Goal: Transaction & Acquisition: Purchase product/service

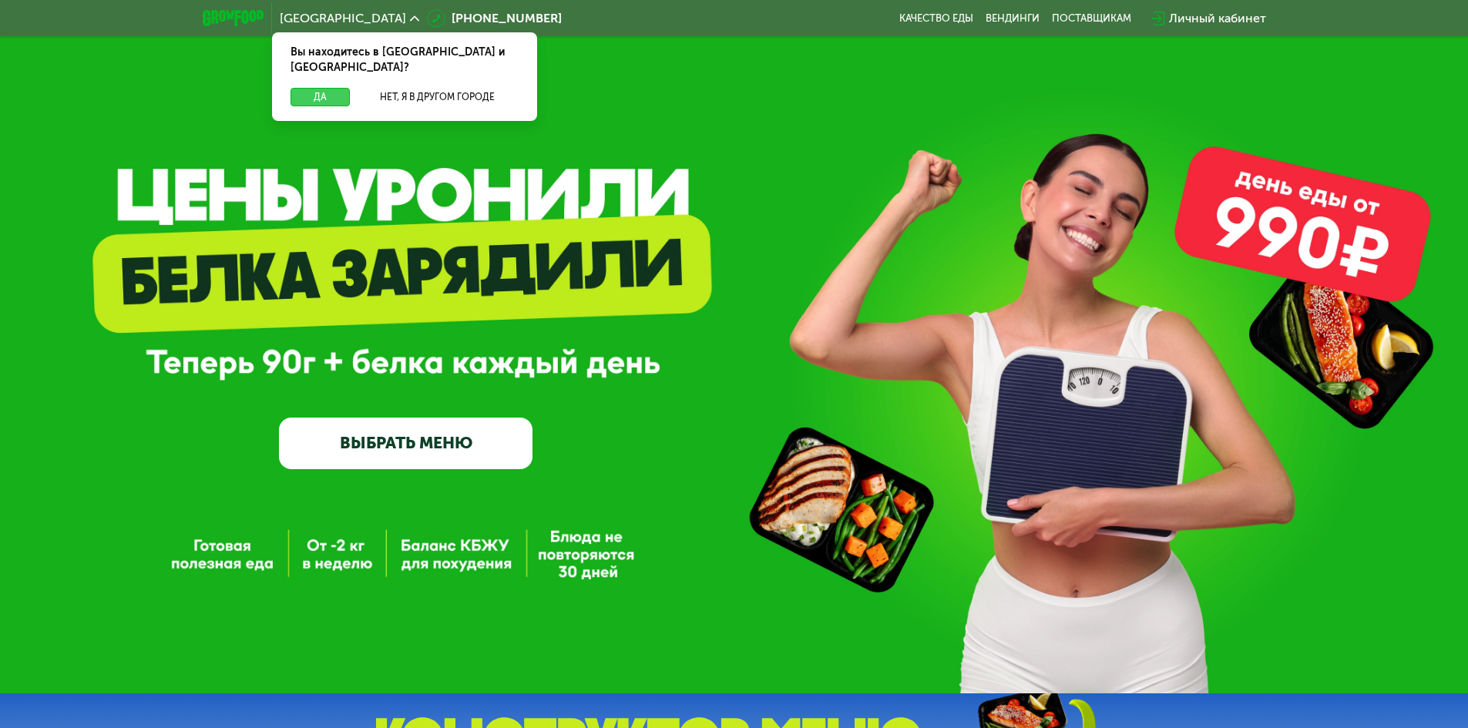
click at [323, 88] on button "Да" at bounding box center [319, 97] width 59 height 18
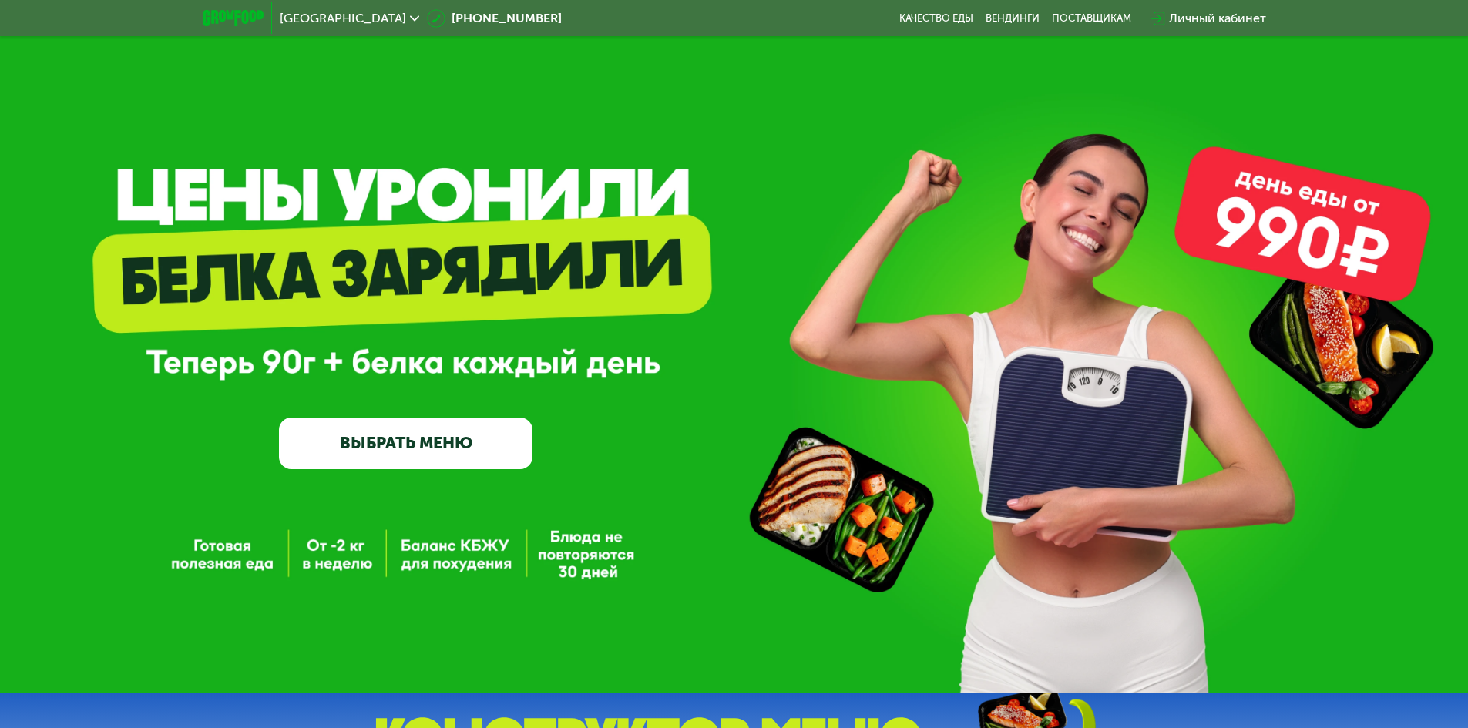
click at [448, 445] on link "ВЫБРАТЬ МЕНЮ" at bounding box center [405, 443] width 253 height 51
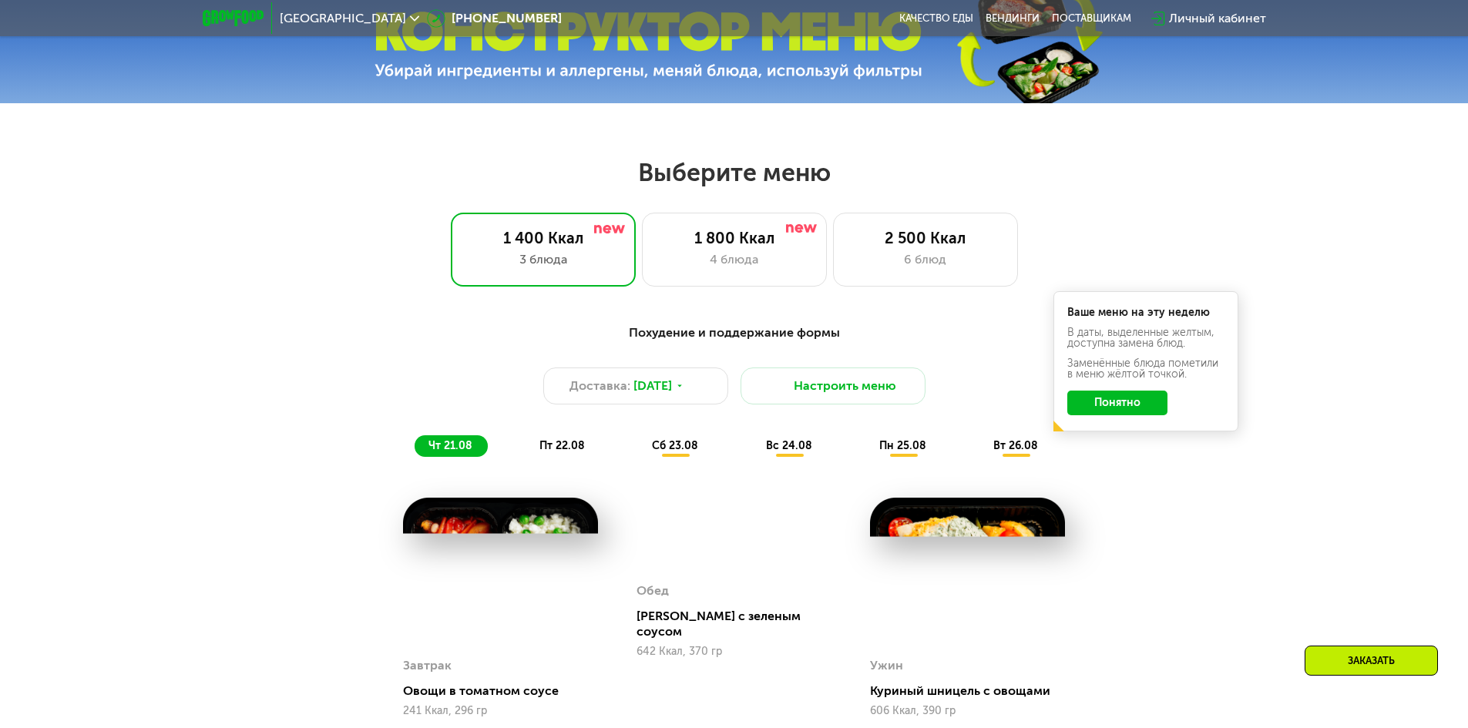
scroll to position [832, 0]
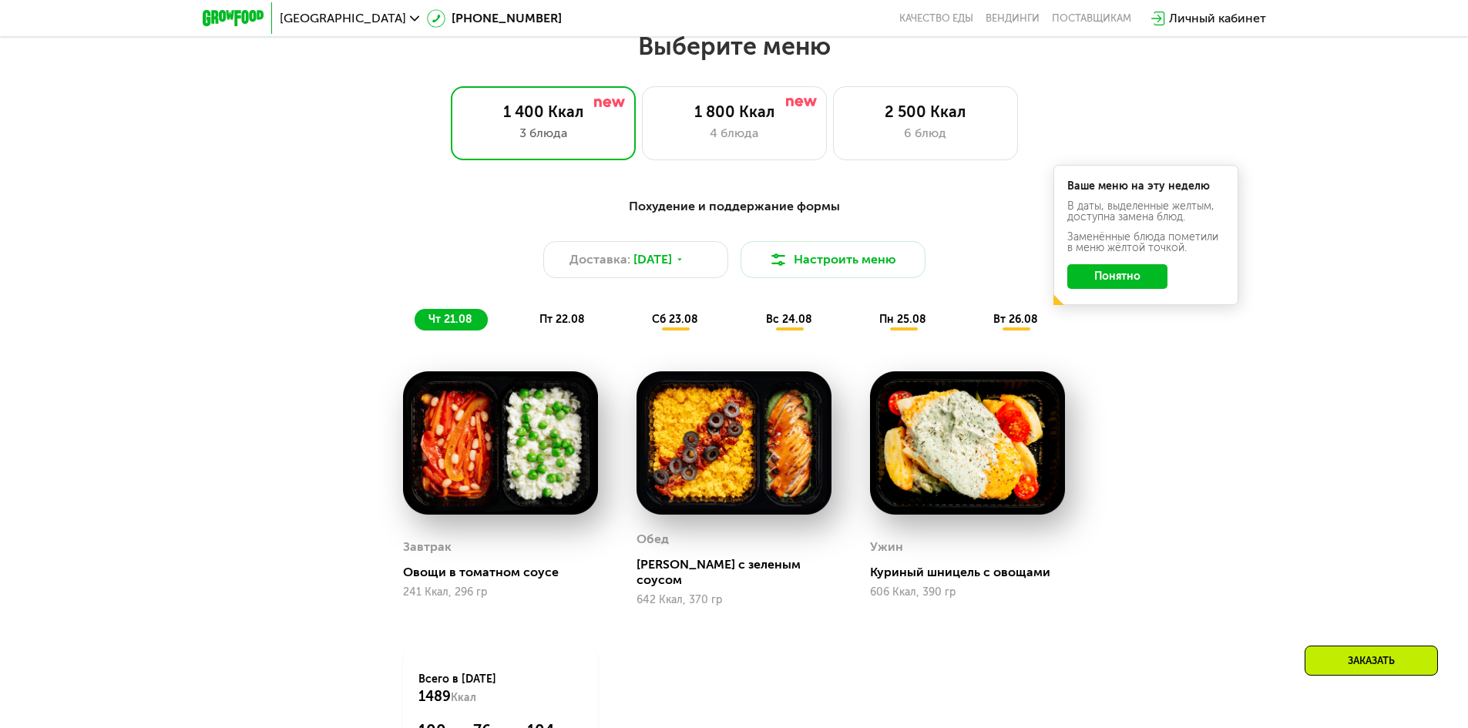
click at [1121, 282] on button "Понятно" at bounding box center [1117, 276] width 100 height 25
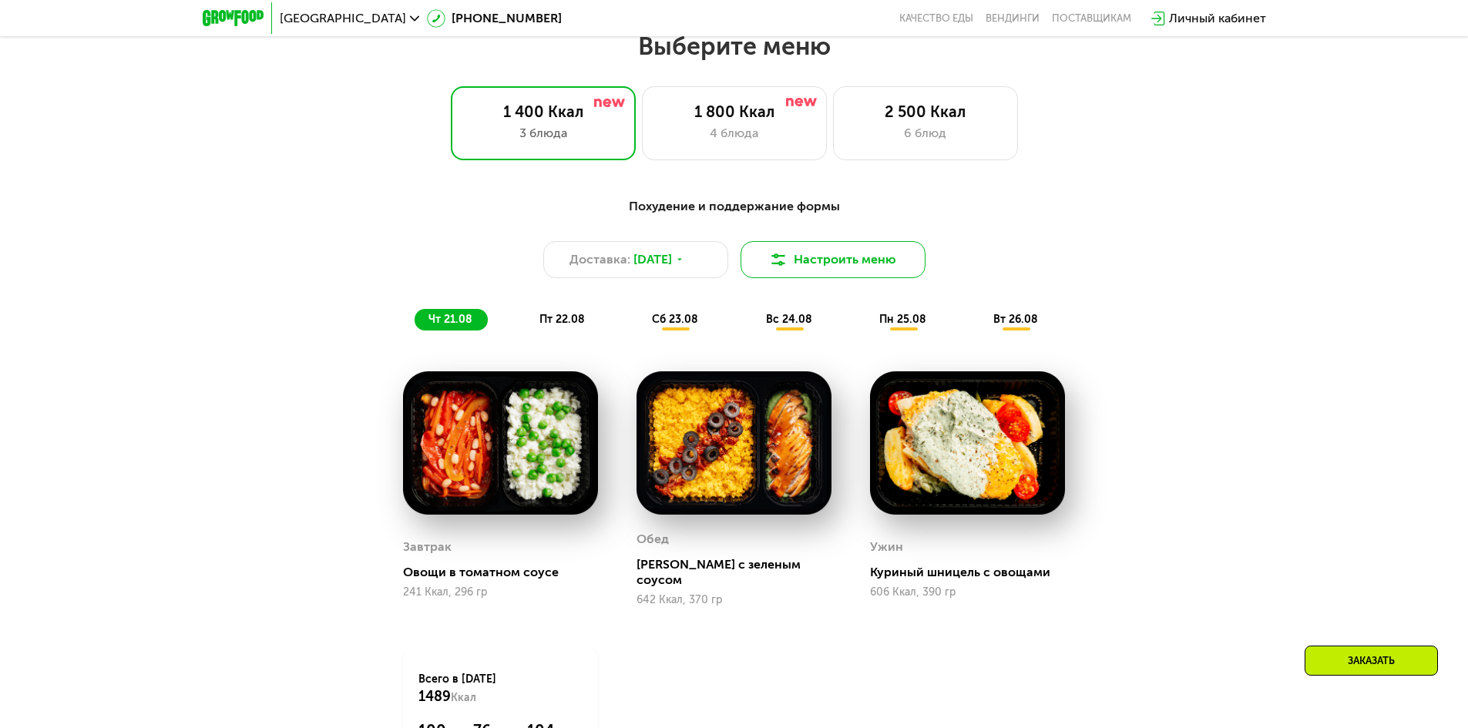
click at [860, 270] on button "Настроить меню" at bounding box center [832, 259] width 185 height 37
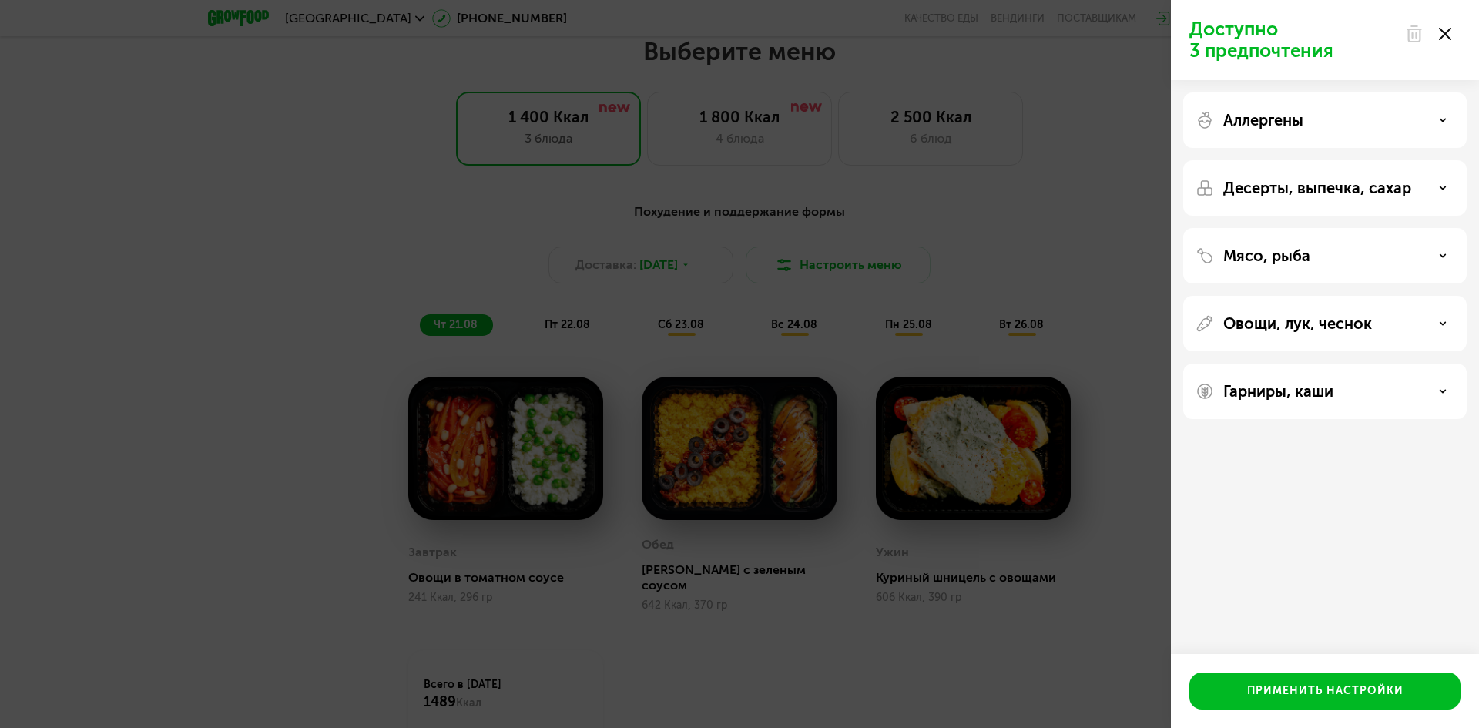
click at [1103, 654] on div "Доступно 3 предпочтения Аллергены Десерты, выпечка, сахар Мясо, рыба Овощи, лук…" at bounding box center [739, 364] width 1479 height 728
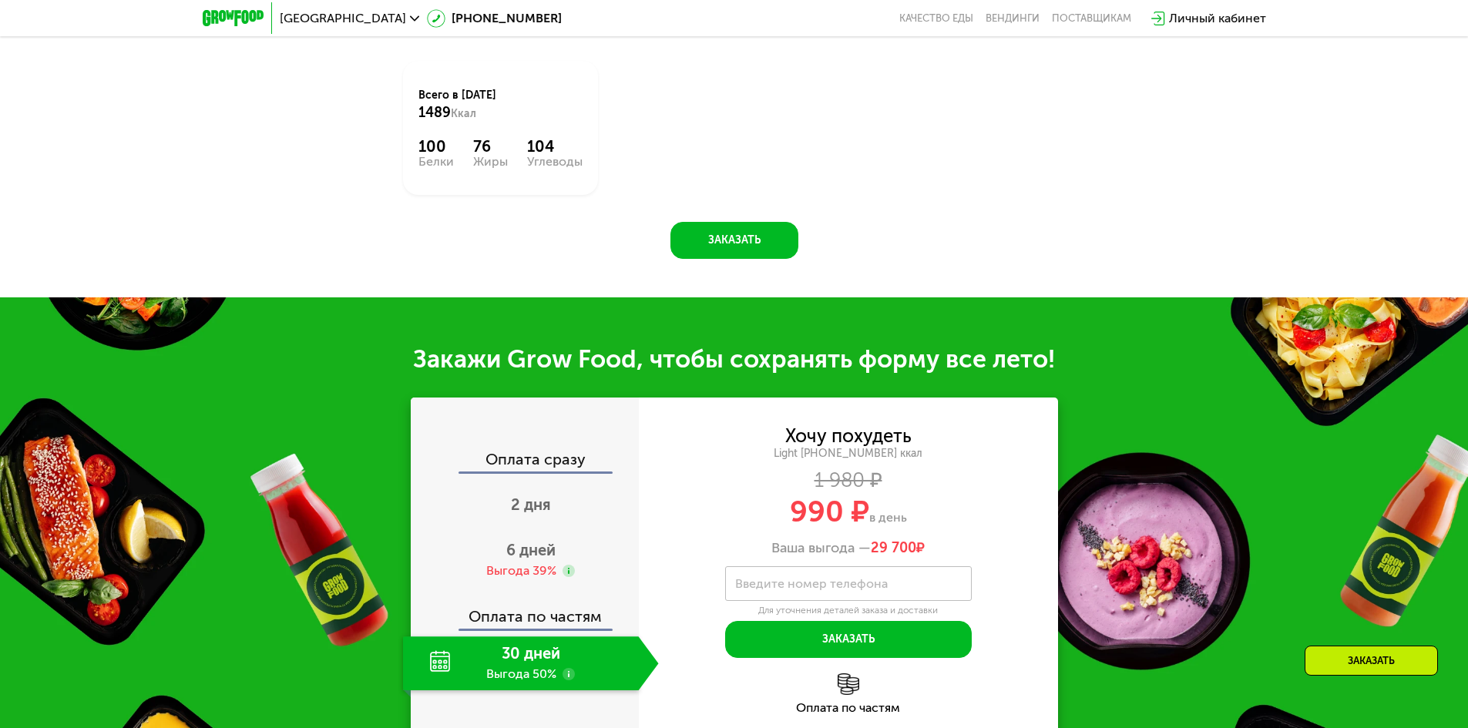
scroll to position [1448, 0]
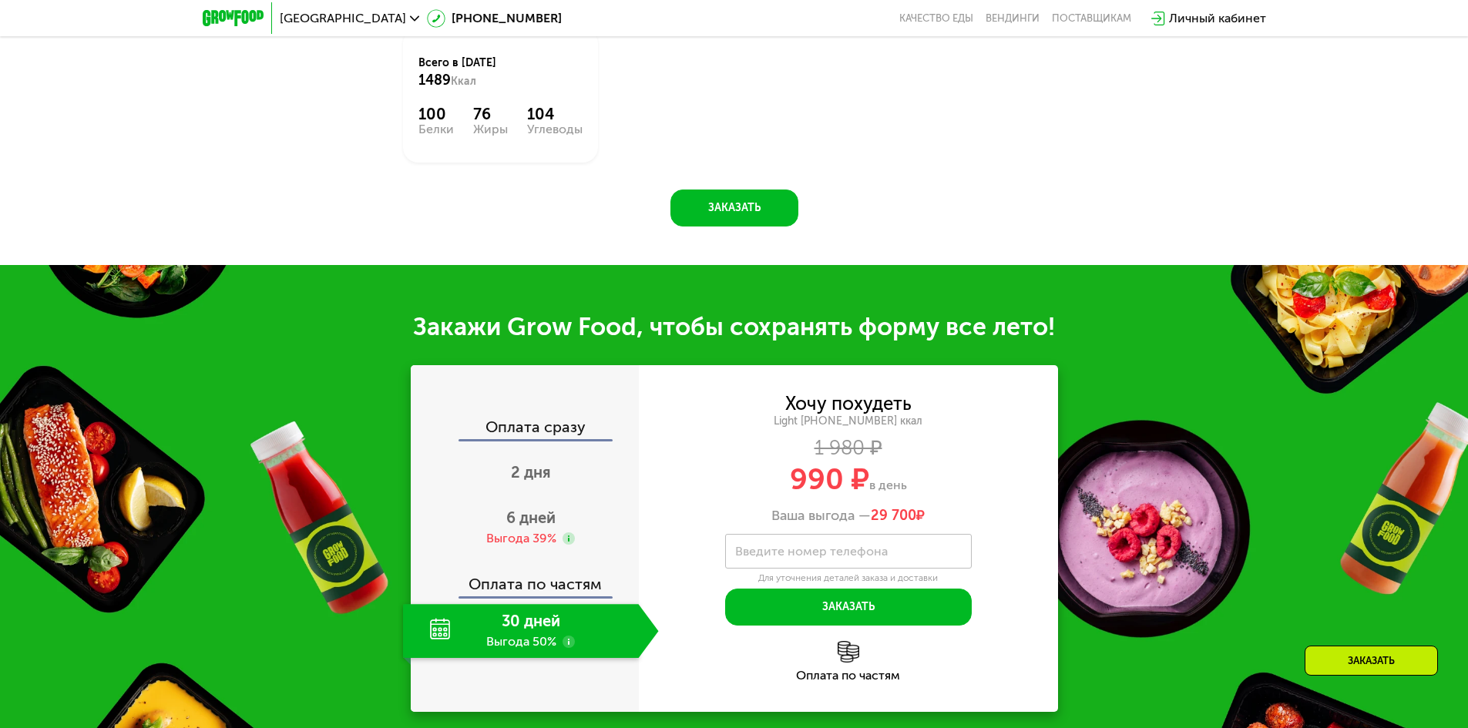
click at [583, 579] on div "Оплата по частям" at bounding box center [525, 578] width 227 height 35
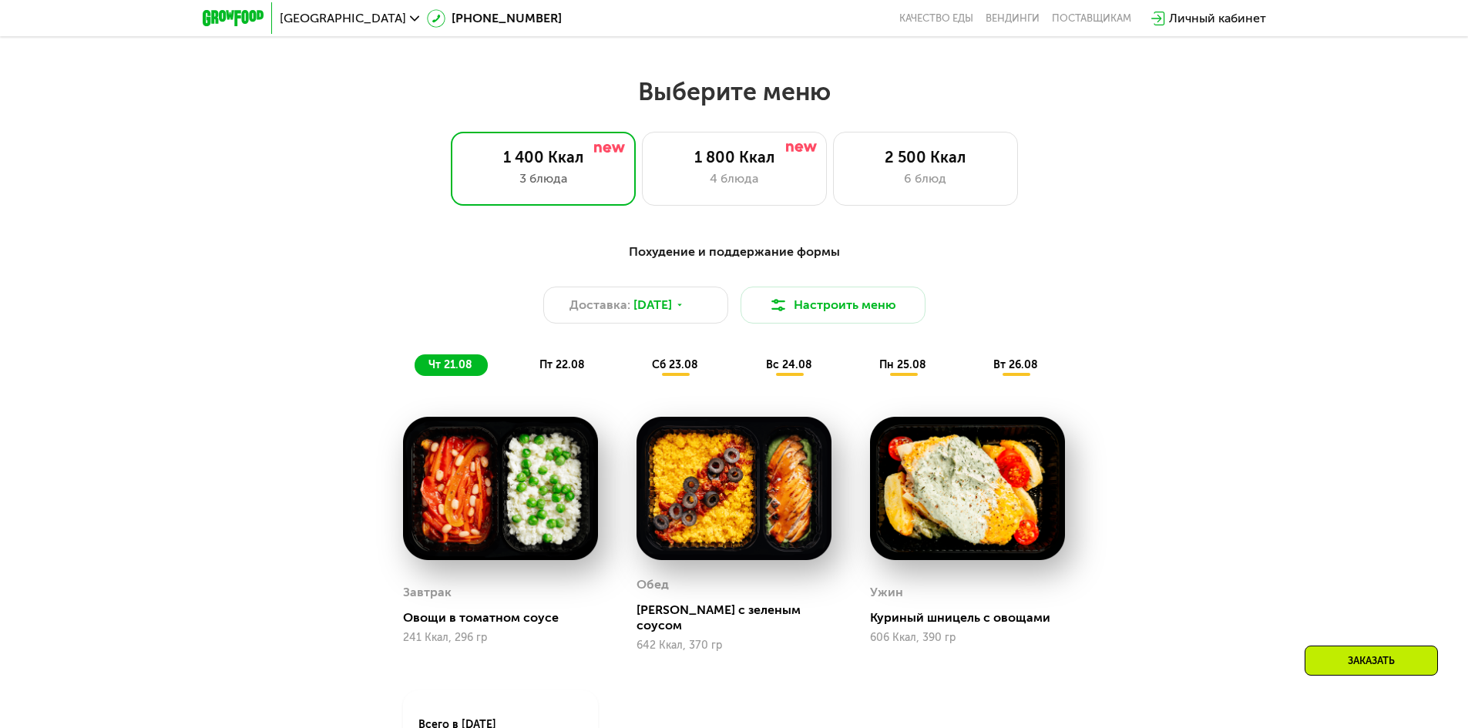
scroll to position [755, 0]
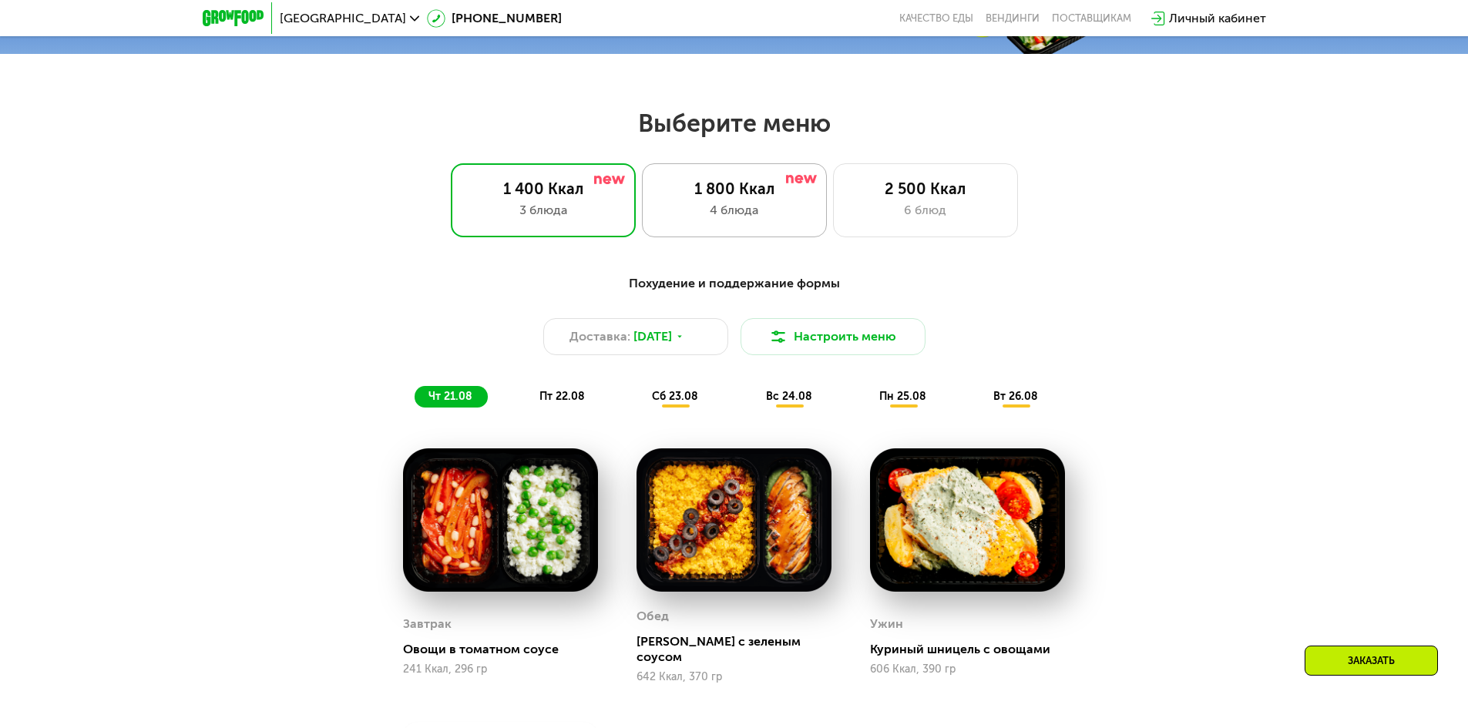
click at [723, 198] on div "1 800 Ккал" at bounding box center [734, 189] width 153 height 18
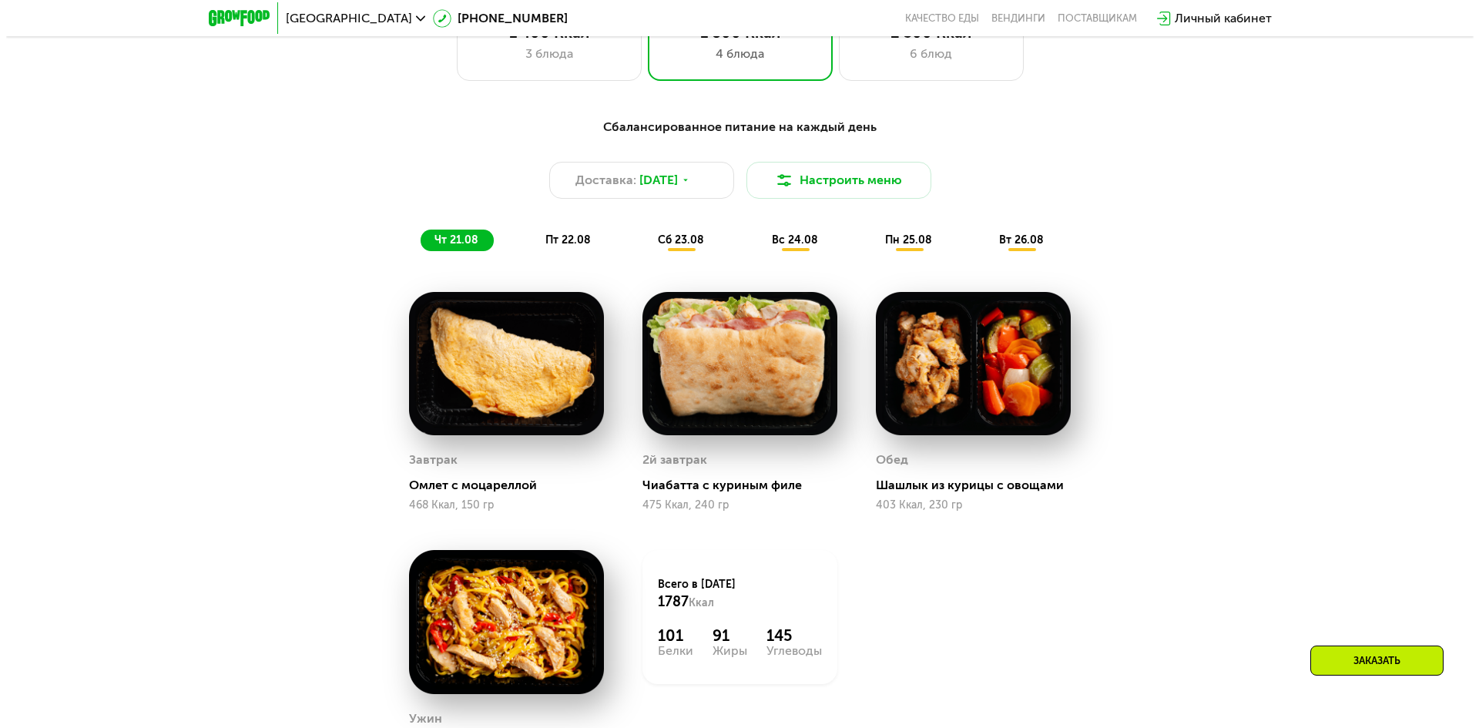
scroll to position [986, 0]
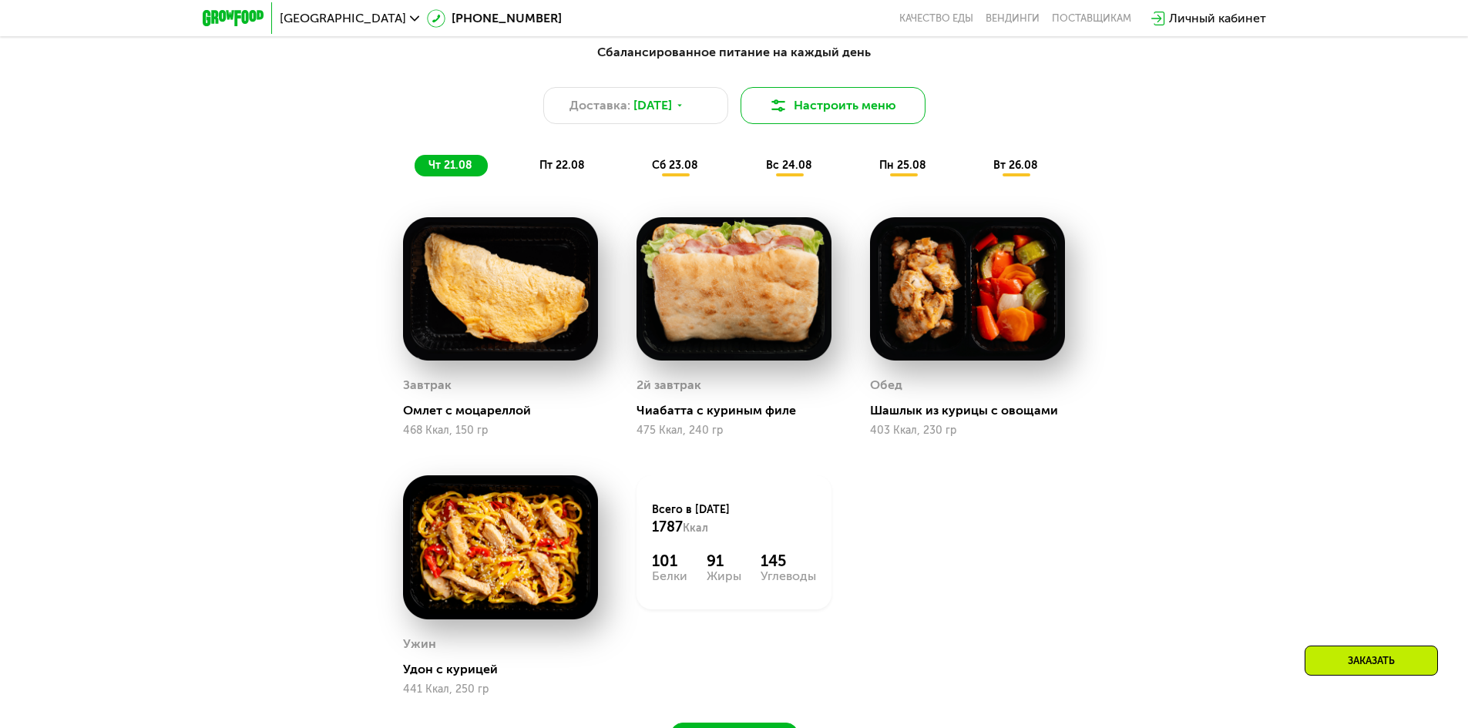
click at [828, 111] on button "Настроить меню" at bounding box center [832, 105] width 185 height 37
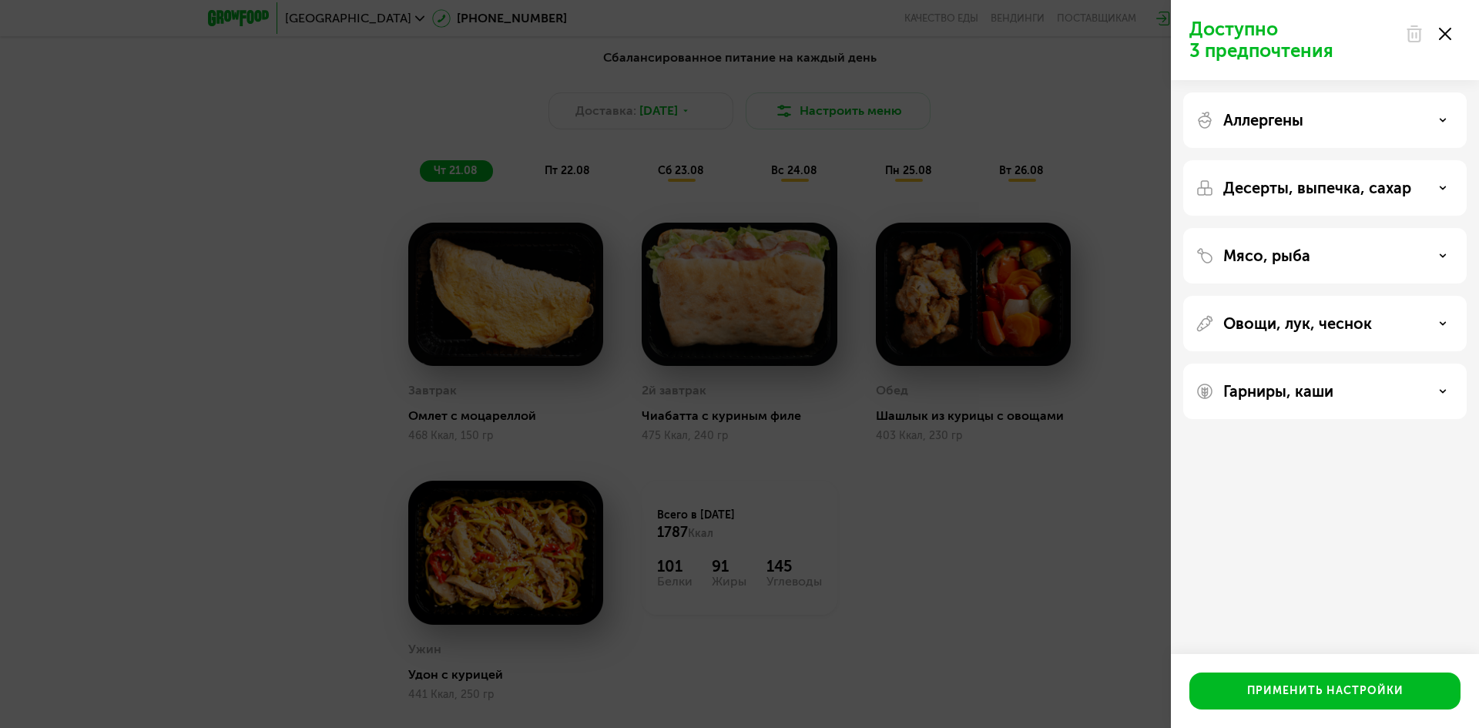
click at [1341, 187] on p "Десерты, выпечка, сахар" at bounding box center [1317, 188] width 188 height 18
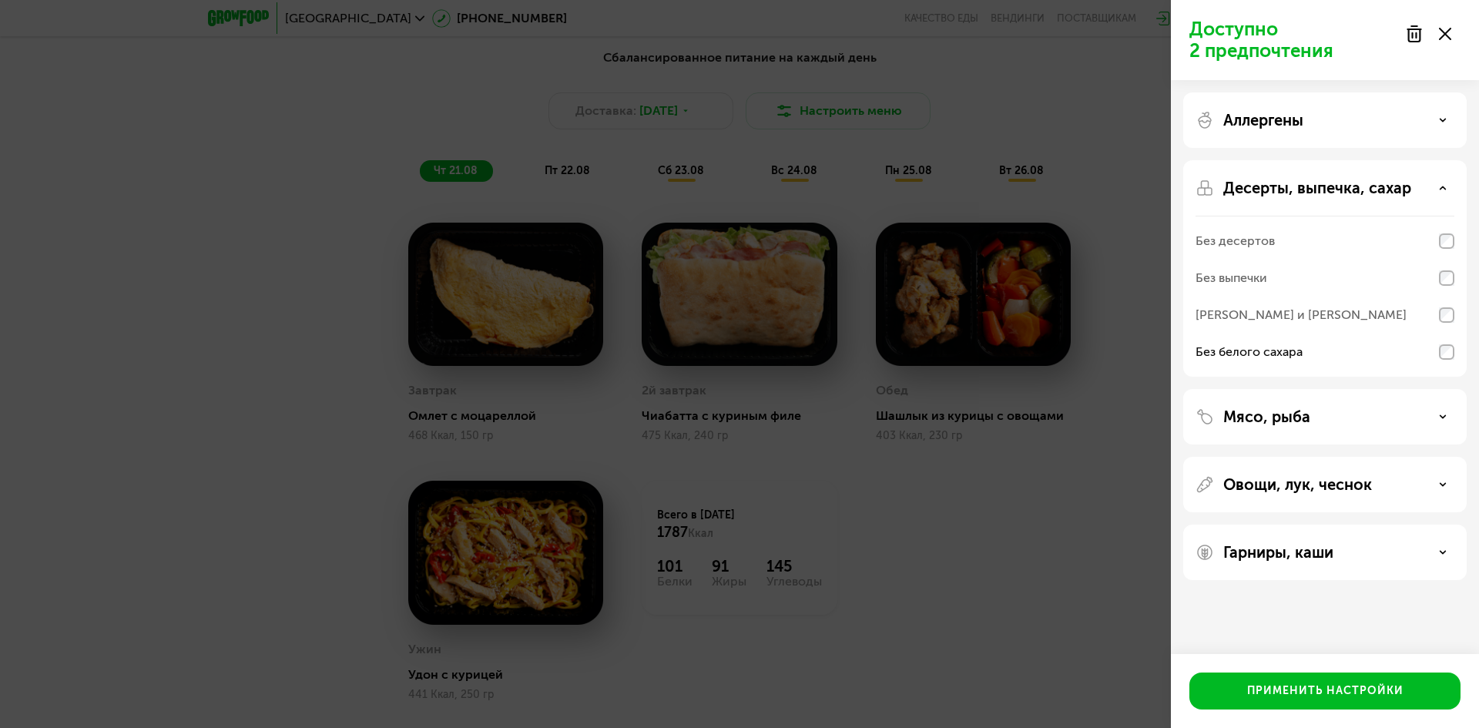
click at [1329, 413] on div "Мясо, рыба" at bounding box center [1325, 417] width 259 height 18
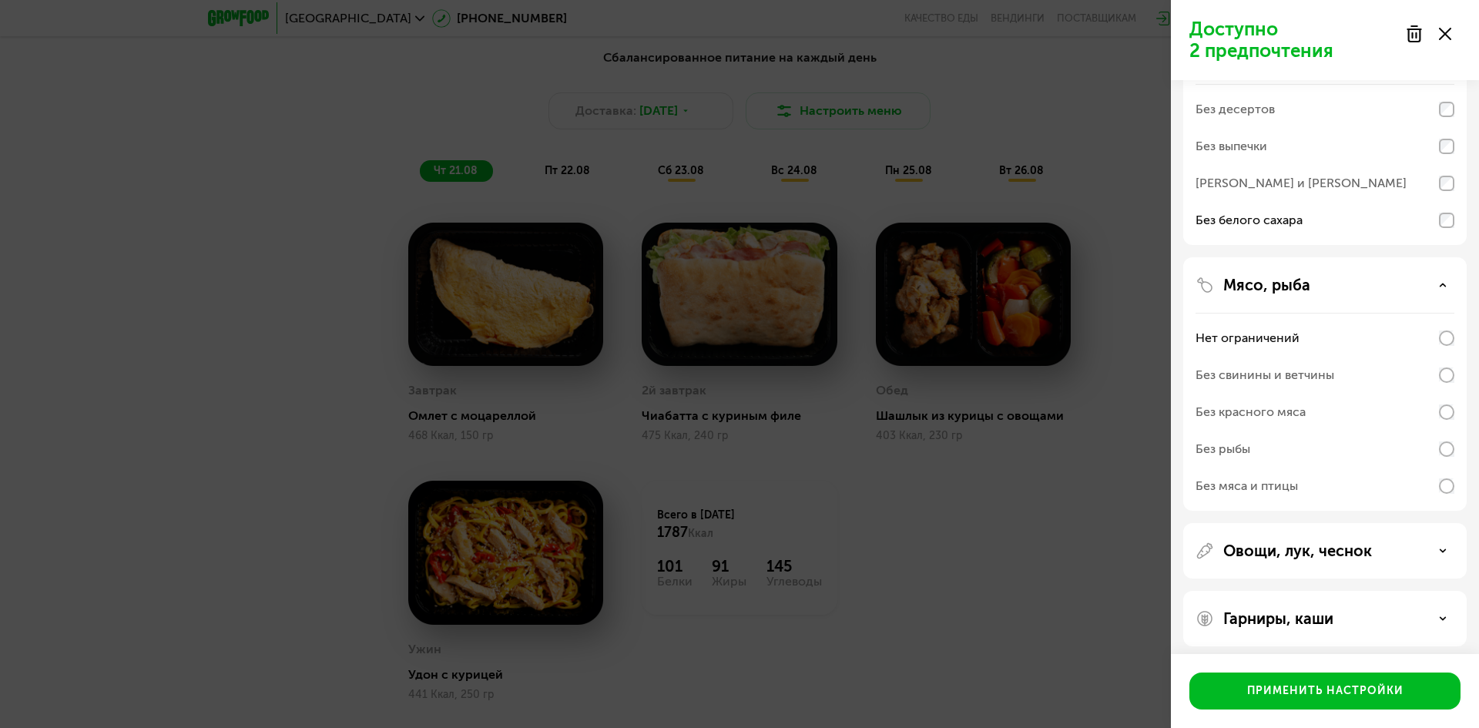
scroll to position [139, 0]
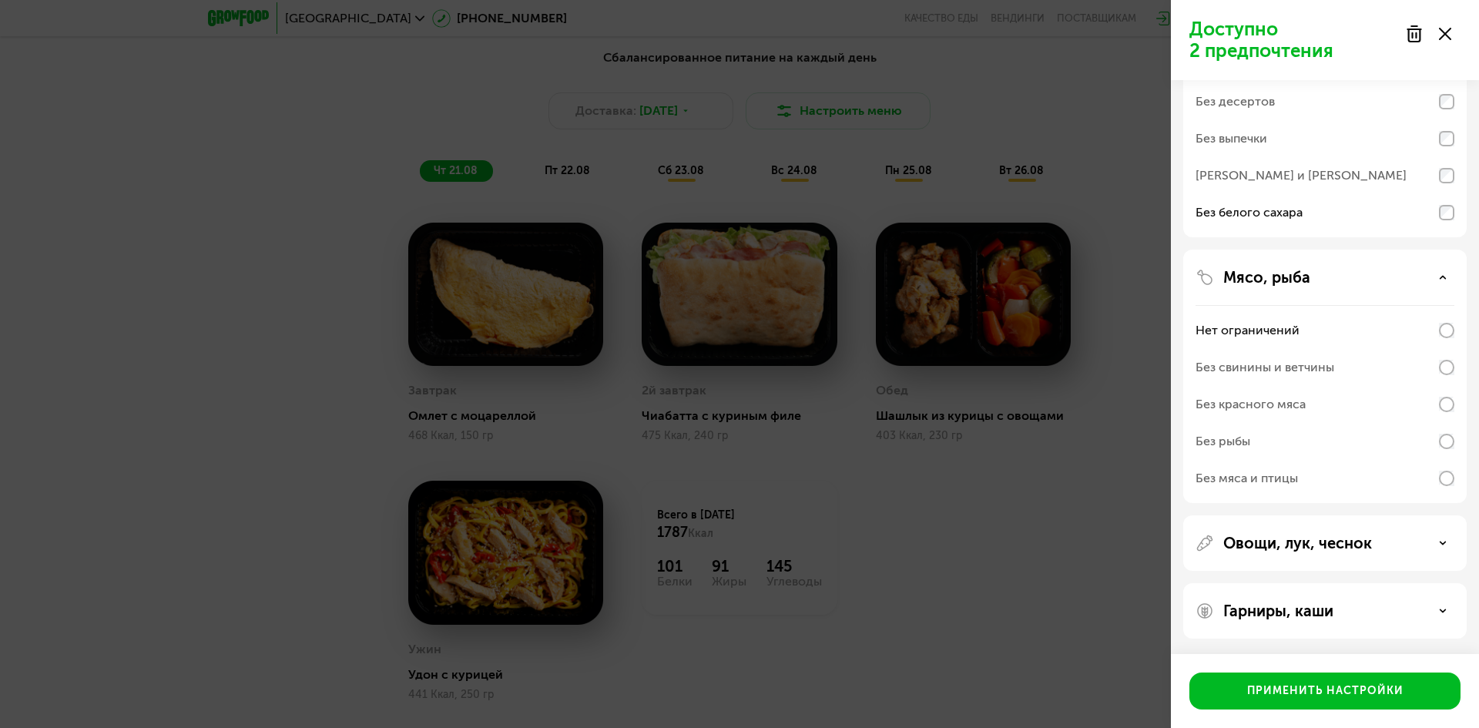
click at [1363, 542] on p "Овощи, лук, чеснок" at bounding box center [1297, 543] width 149 height 18
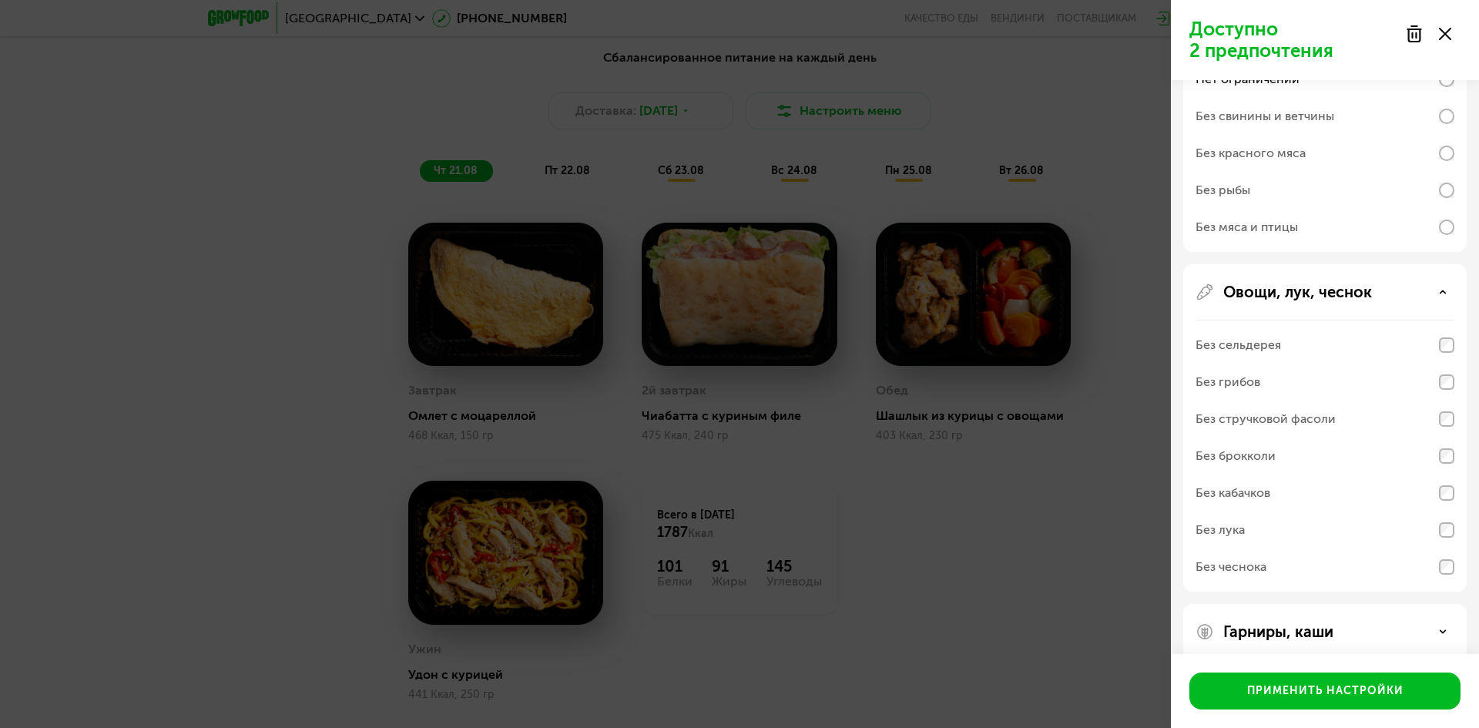
scroll to position [411, 0]
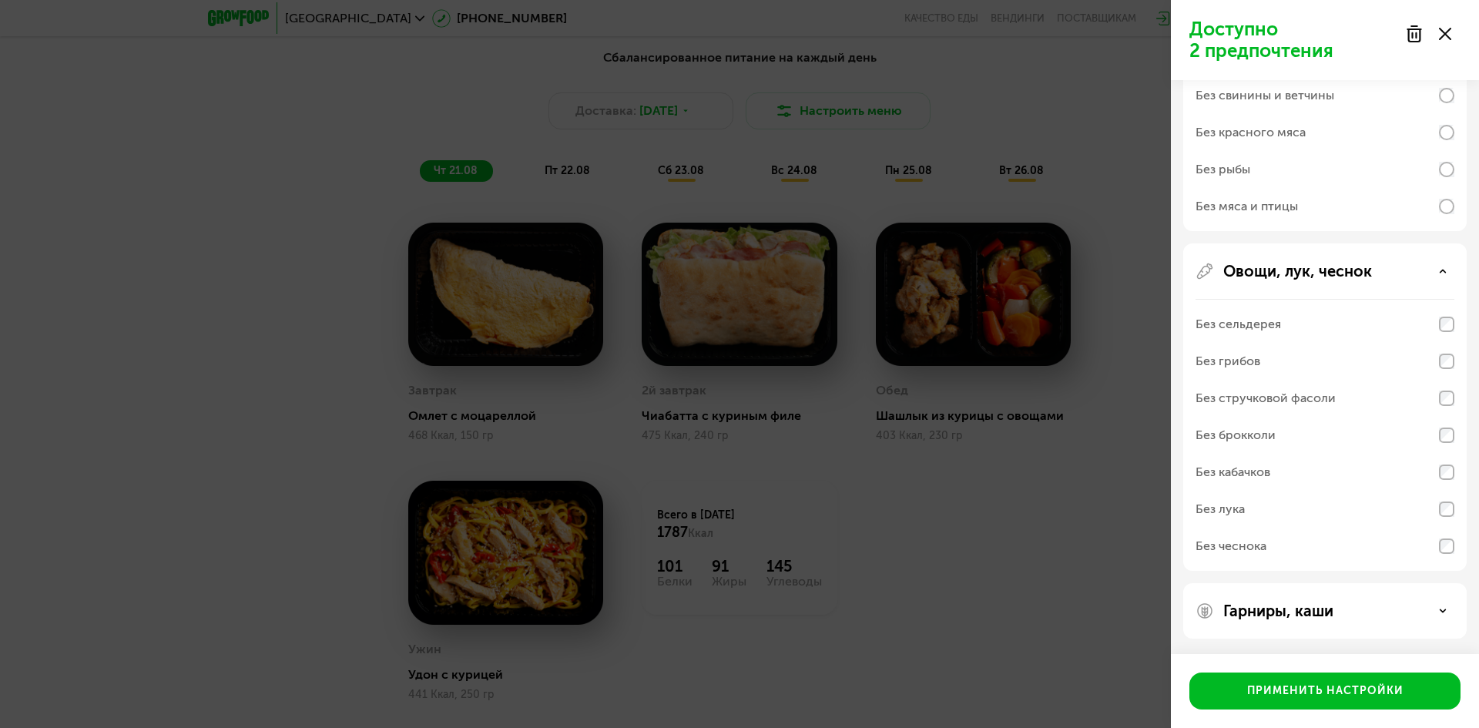
click at [1327, 602] on p "Гарниры, каши" at bounding box center [1278, 611] width 110 height 18
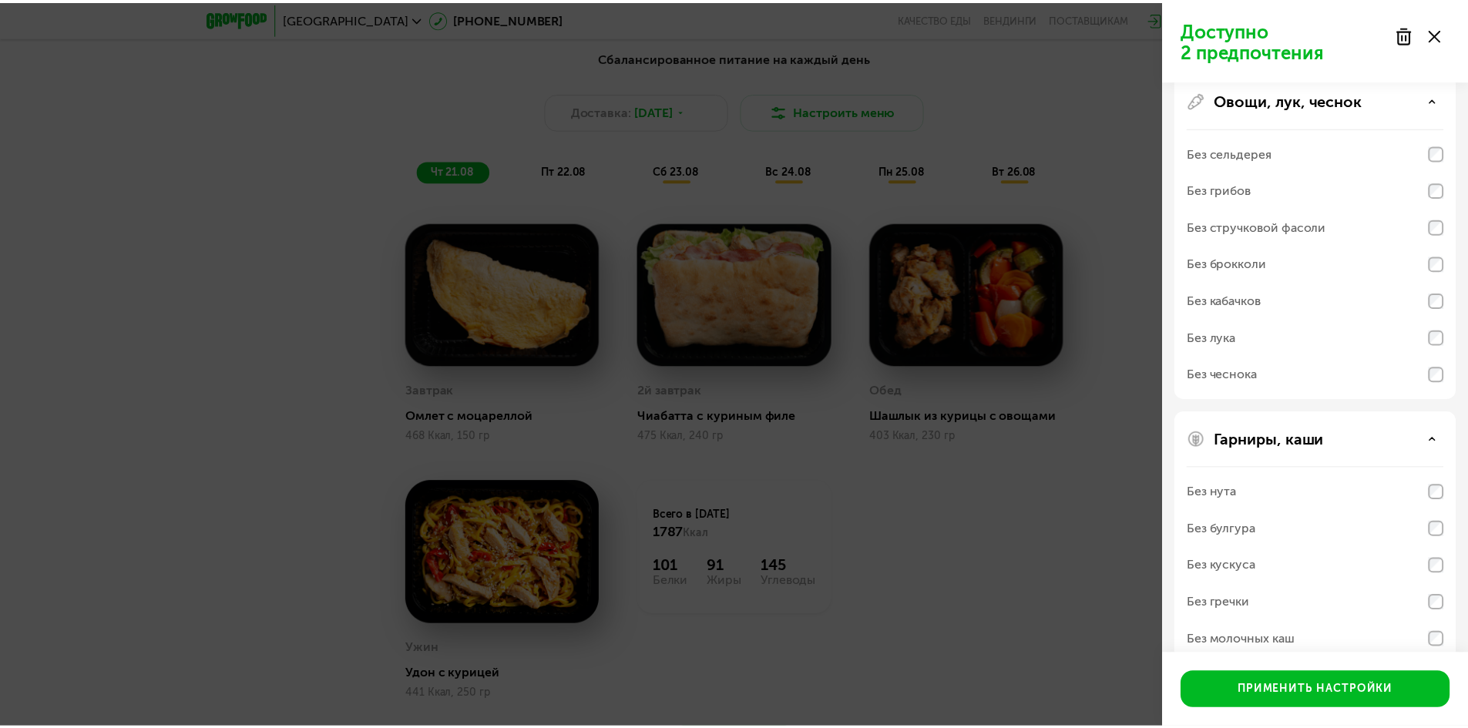
scroll to position [609, 0]
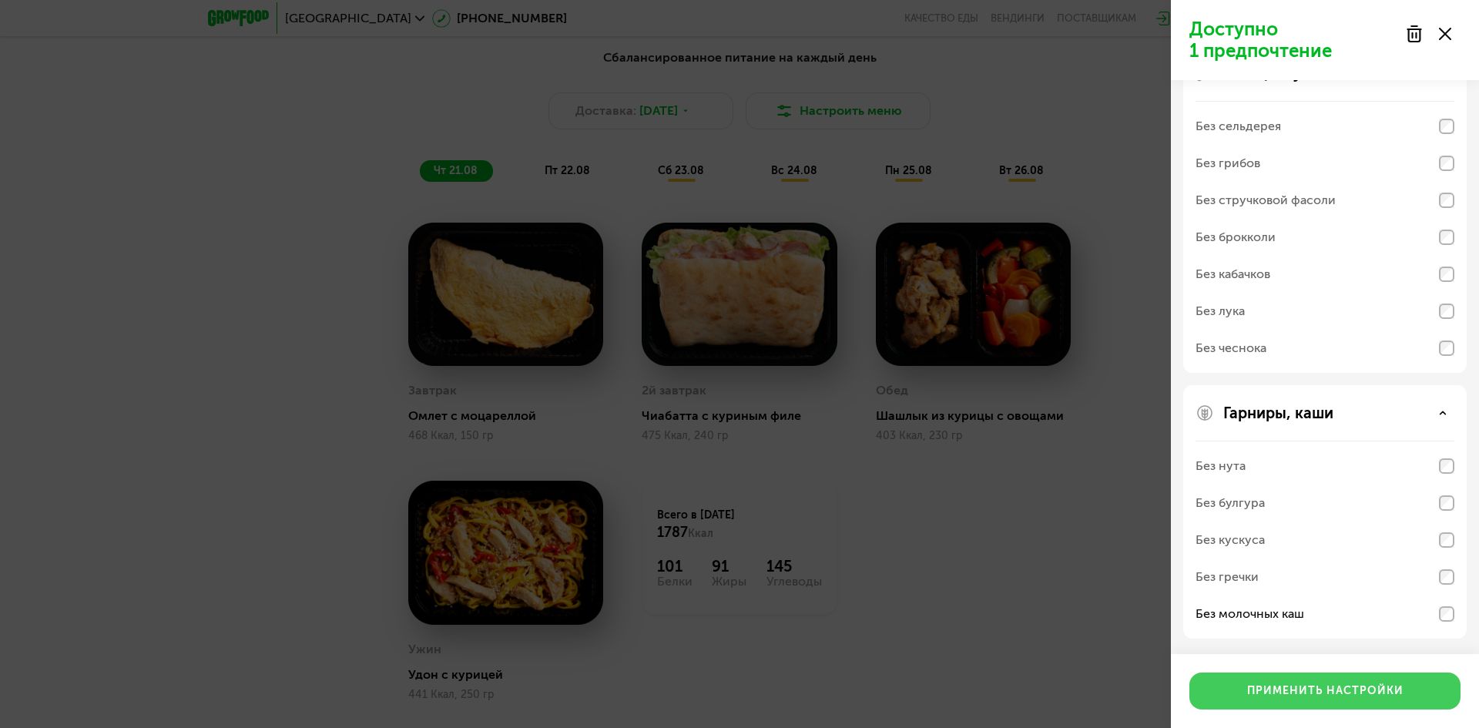
click at [1358, 686] on div "Применить настройки" at bounding box center [1325, 690] width 156 height 15
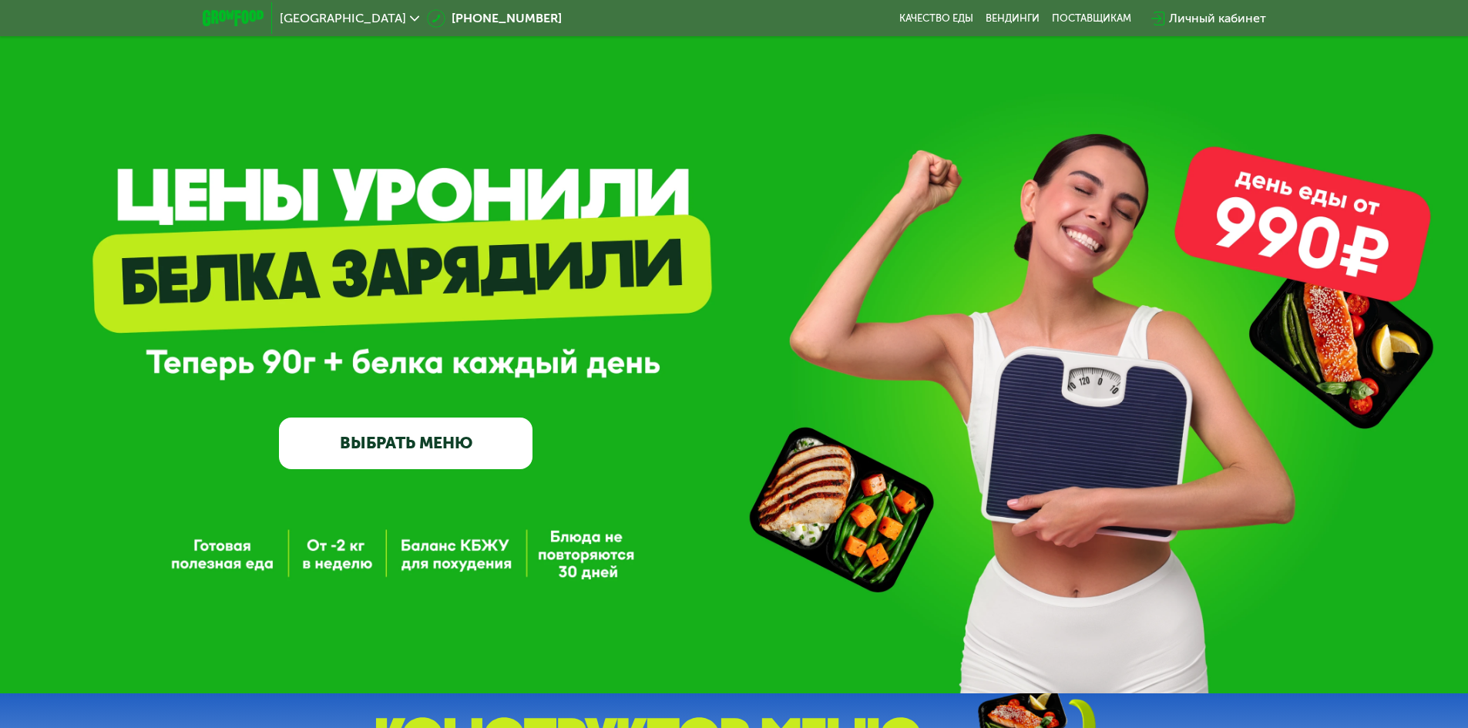
click at [505, 460] on link "ВЫБРАТЬ МЕНЮ" at bounding box center [405, 443] width 253 height 51
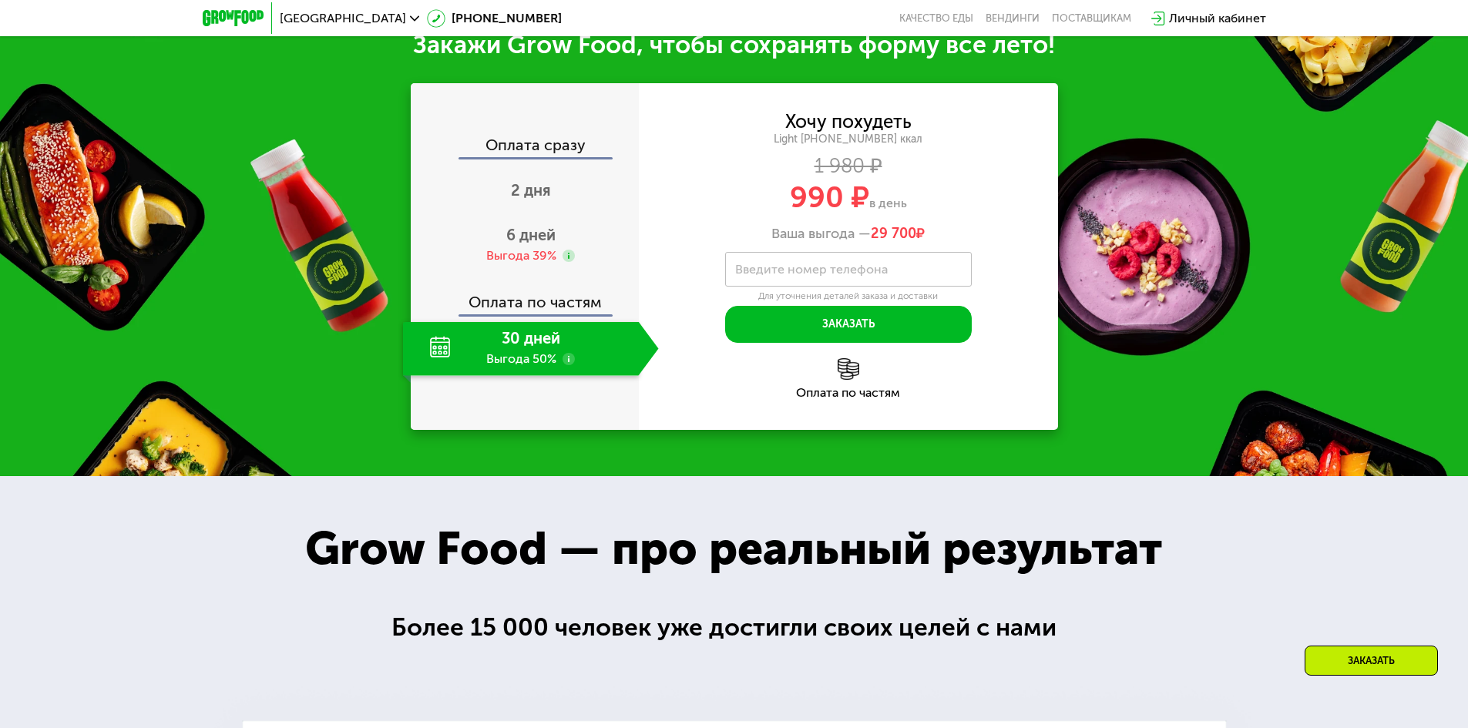
scroll to position [1603, 0]
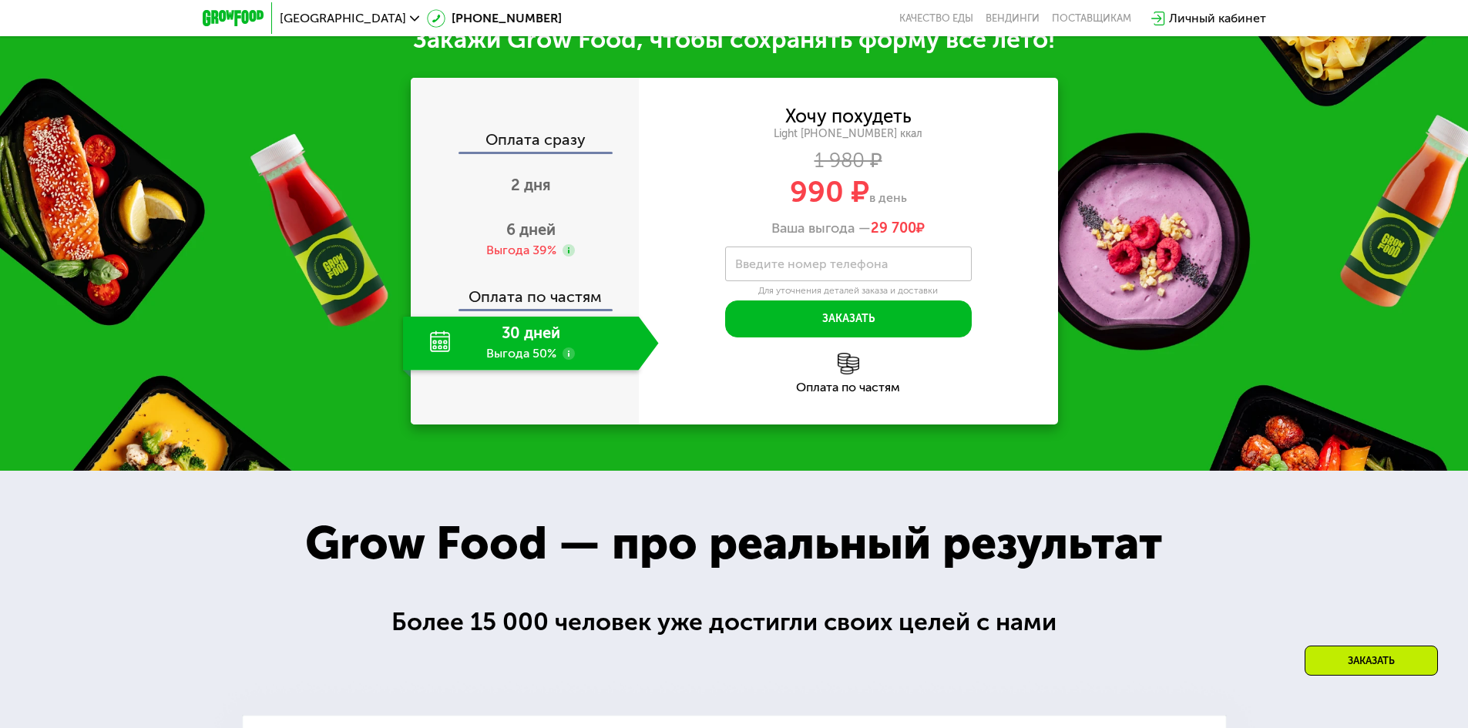
click at [559, 371] on div "30 дней Выгода 50%" at bounding box center [521, 344] width 236 height 54
click at [436, 371] on div "30 дней Выгода 50%" at bounding box center [521, 344] width 236 height 54
click at [864, 394] on div "Оплата по частям" at bounding box center [848, 387] width 419 height 12
click at [526, 239] on span "6 дней" at bounding box center [530, 229] width 49 height 18
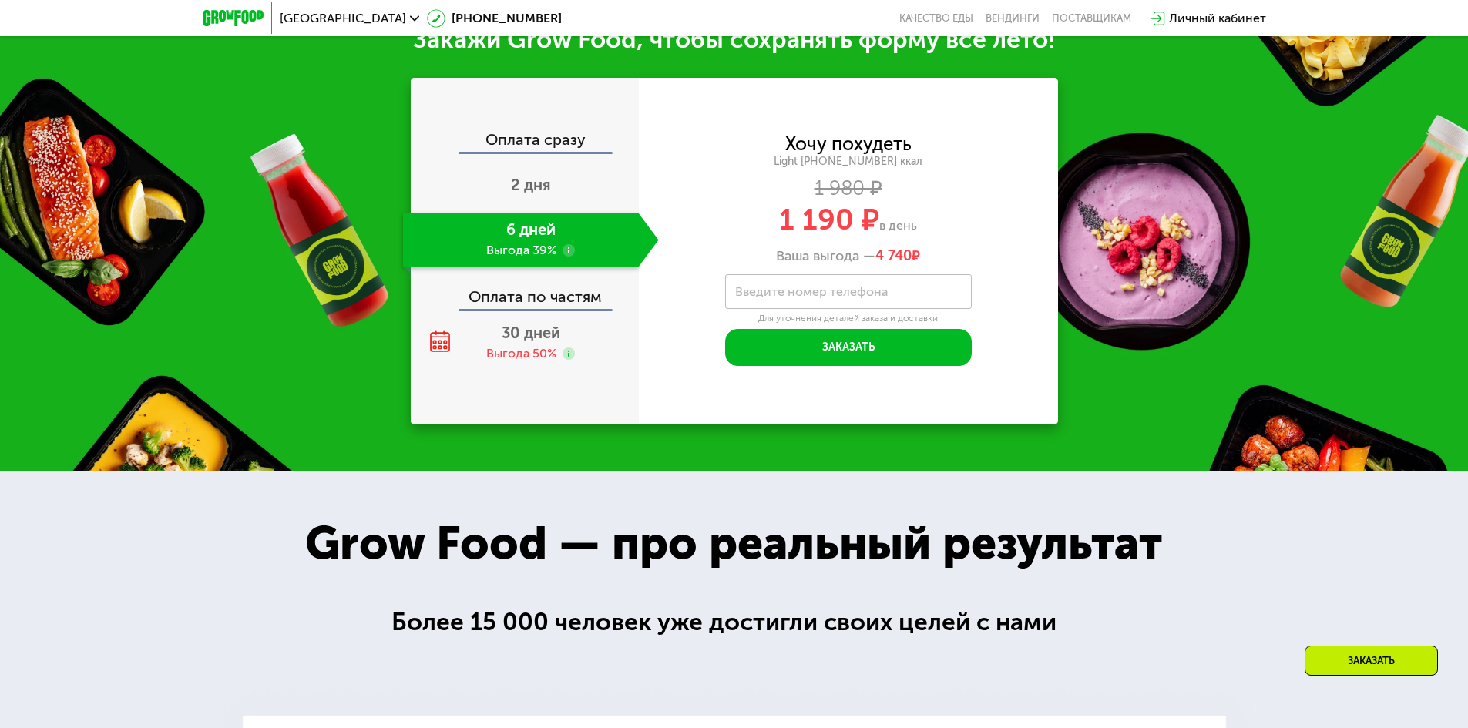
click at [548, 309] on div "Оплата по частям" at bounding box center [525, 291] width 227 height 35
click at [566, 371] on div "30 дней Выгода 50%" at bounding box center [531, 344] width 256 height 54
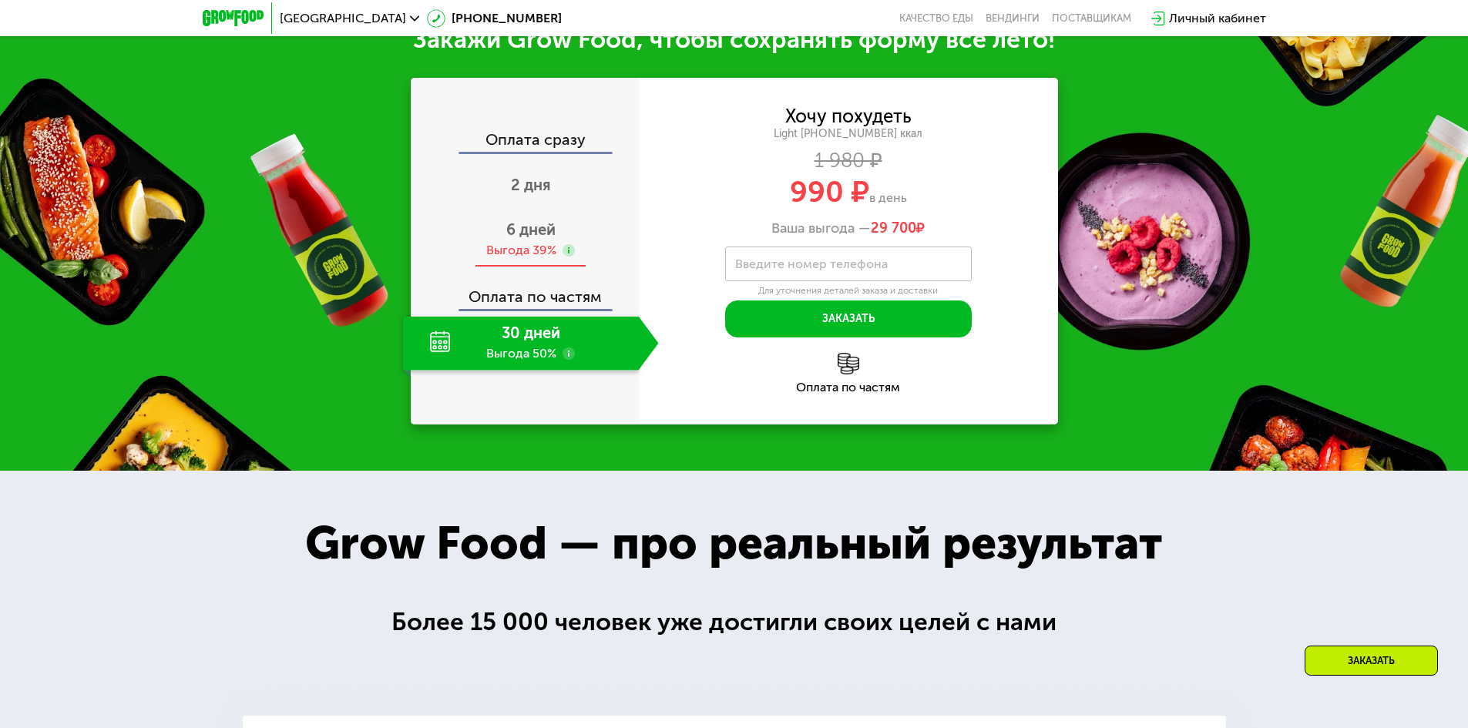
click at [525, 267] on div "6 дней Выгода 39%" at bounding box center [531, 240] width 256 height 54
